Goal: Register for event/course

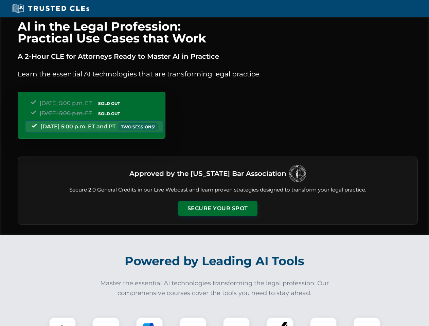
click at [217, 209] on button "Secure Your Spot" at bounding box center [217, 209] width 79 height 16
click at [63, 322] on img at bounding box center [63, 331] width 20 height 20
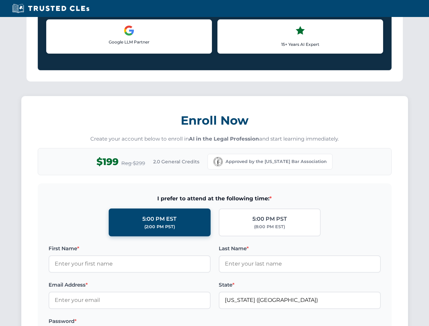
click at [106, 322] on div "AI in the Legal Profession: Practical Use Cases that Work A 2-Hour CLE for Atto…" at bounding box center [214, 318] width 429 height 1589
